Goal: Task Accomplishment & Management: Complete application form

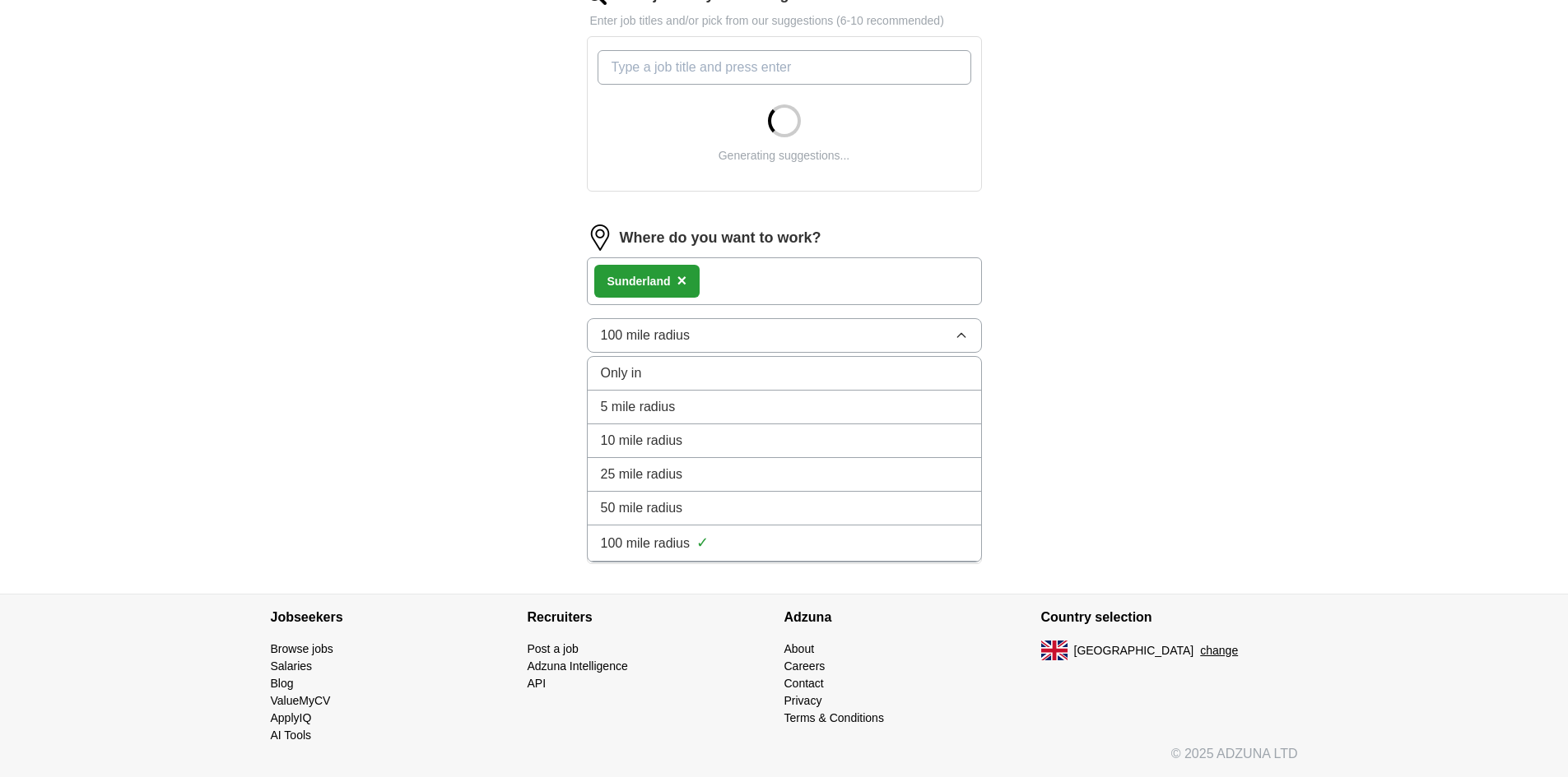
click at [1226, 347] on div "ApplyIQ Let ApplyIQ do the hard work of searching and applying for jobs. Just t…" at bounding box center [784, 37] width 1053 height 1113
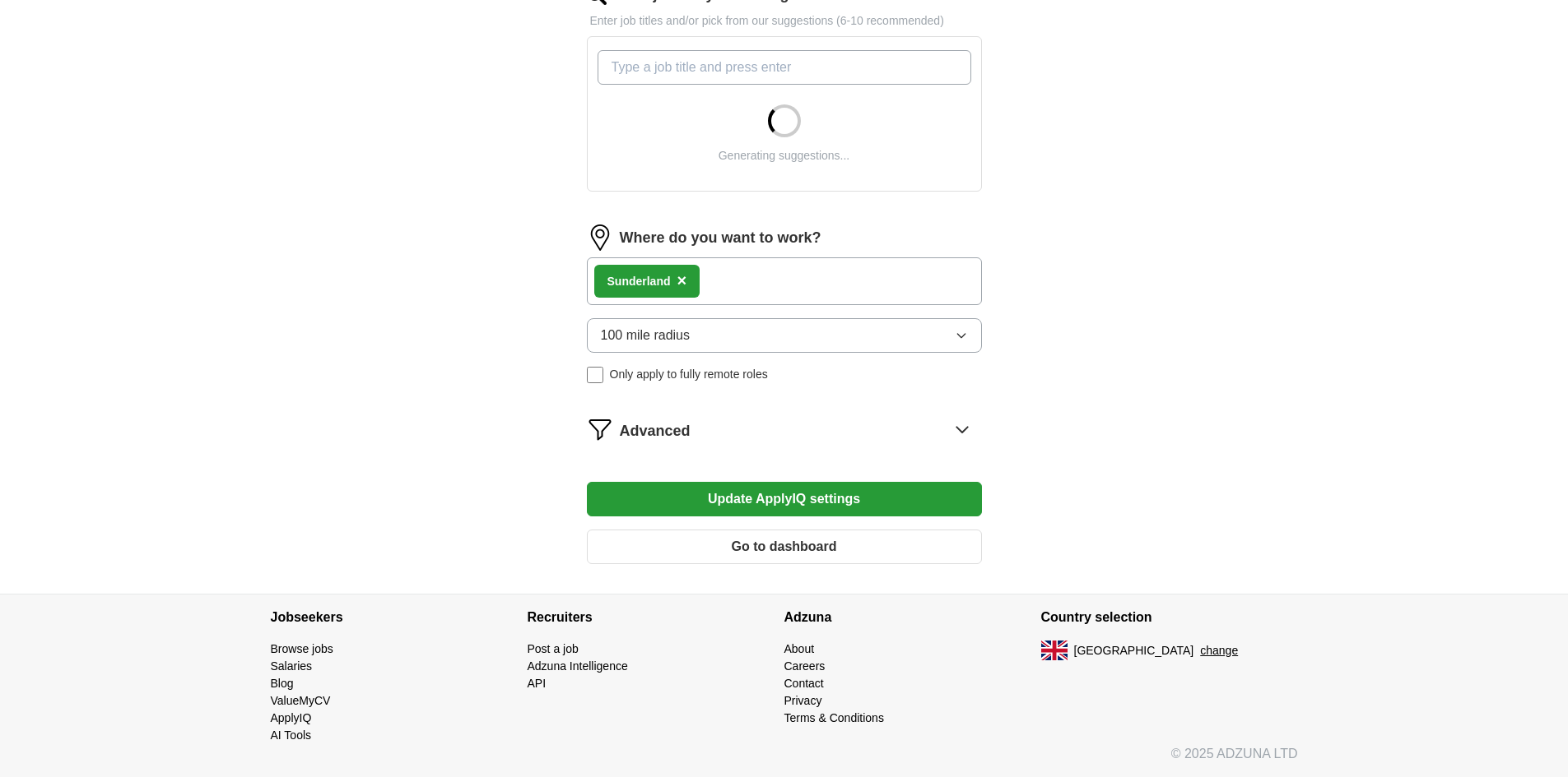
click at [710, 376] on span "Only apply to fully remote roles" at bounding box center [689, 375] width 158 height 17
click at [817, 505] on button "Update ApplyIQ settings" at bounding box center [784, 499] width 395 height 35
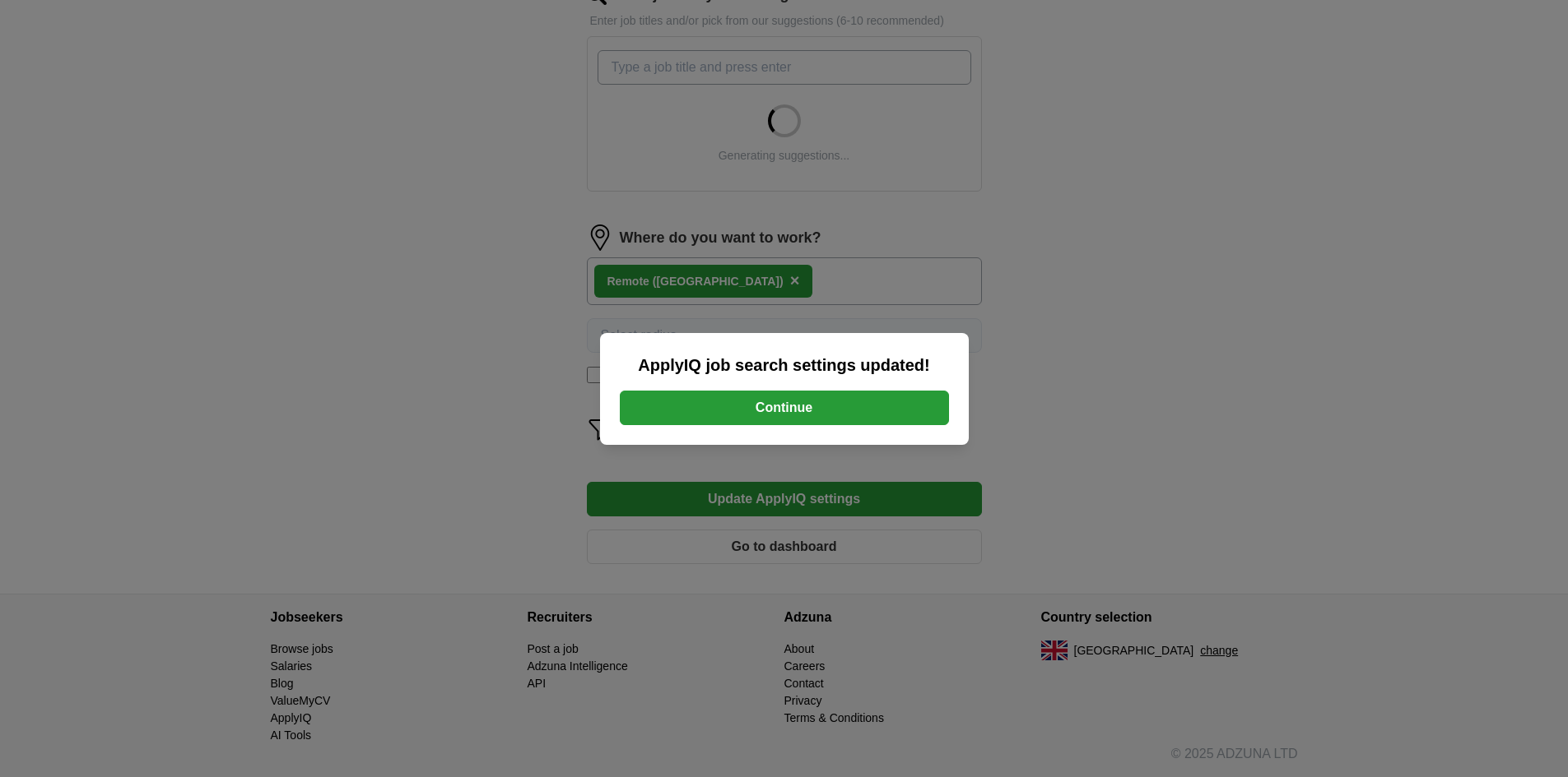
click at [886, 420] on button "Continue" at bounding box center [784, 408] width 330 height 35
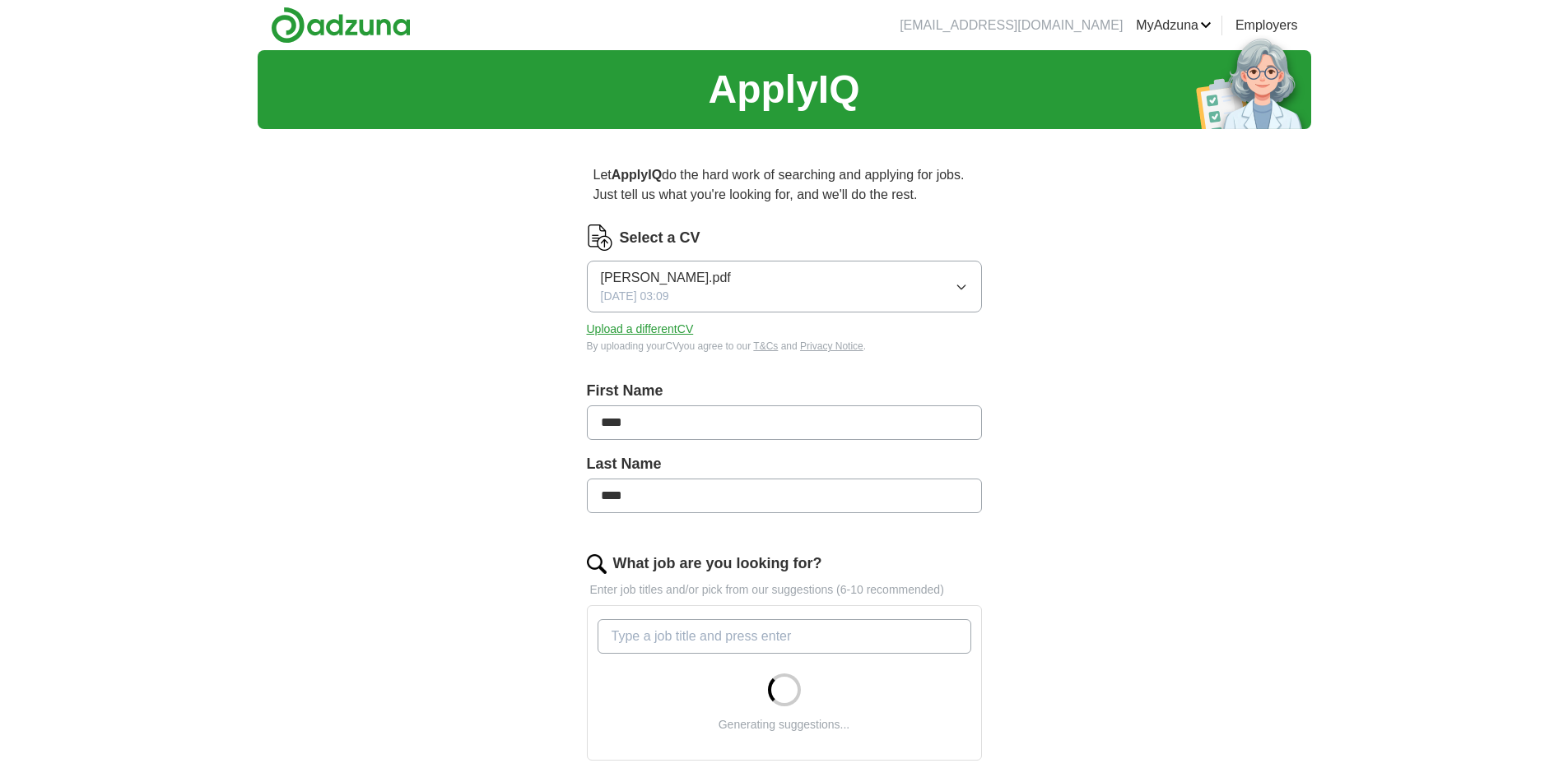
click at [861, 288] on button "[PERSON_NAME].pdf [DATE] 03:09" at bounding box center [784, 287] width 395 height 52
click at [1173, 235] on div "ApplyIQ Let ApplyIQ do the hard work of searching and applying for jobs. Just t…" at bounding box center [784, 606] width 1053 height 1113
click at [659, 331] on button "Upload a different CV" at bounding box center [640, 329] width 107 height 17
